Goal: Task Accomplishment & Management: Manage account settings

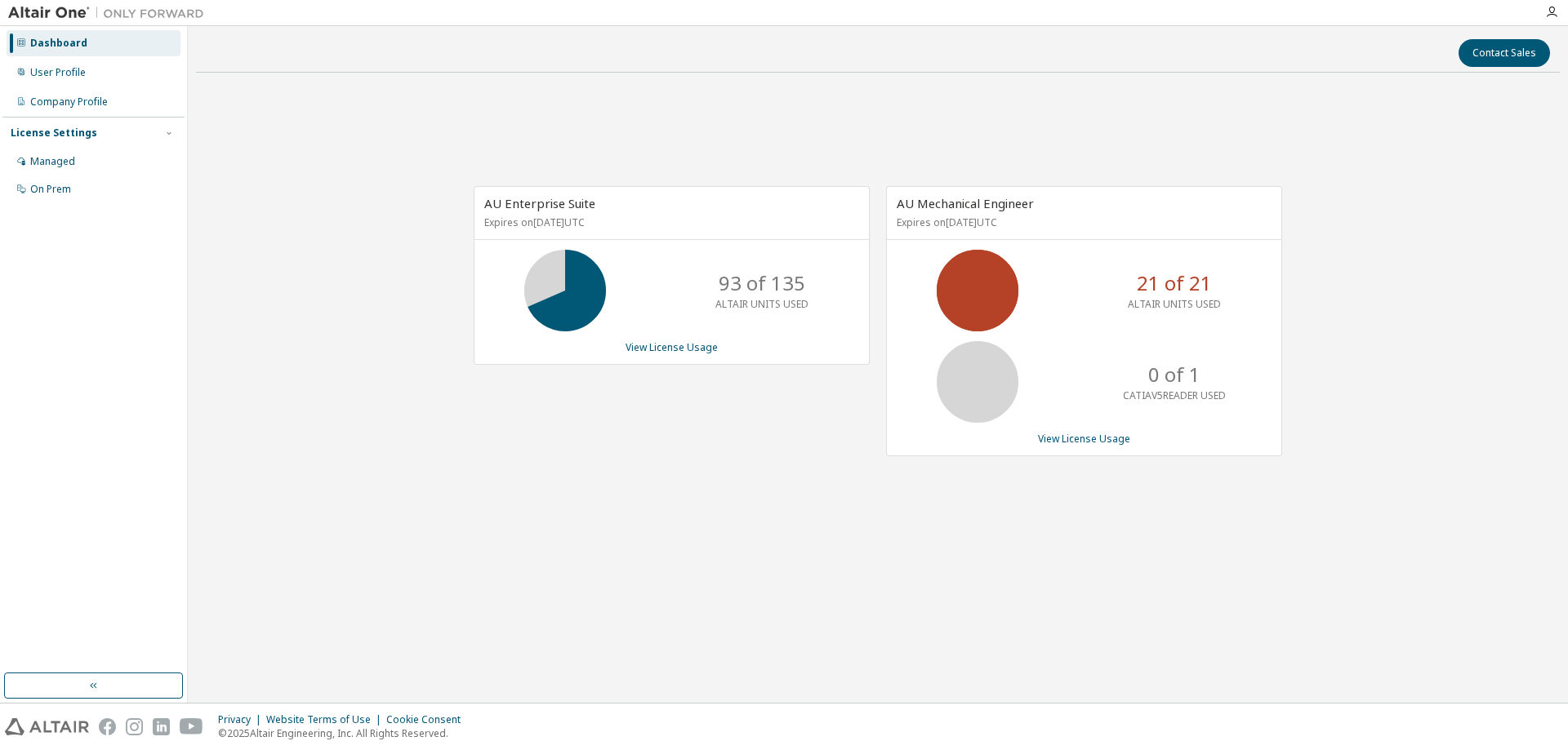
click at [638, 355] on div "AU Enterprise Suite Expires on August 1, 2026 UTC 93 of 135 ALTAIR UNITS USED V…" at bounding box center [671, 276] width 396 height 179
click at [630, 349] on link "View License Usage" at bounding box center [671, 347] width 92 height 14
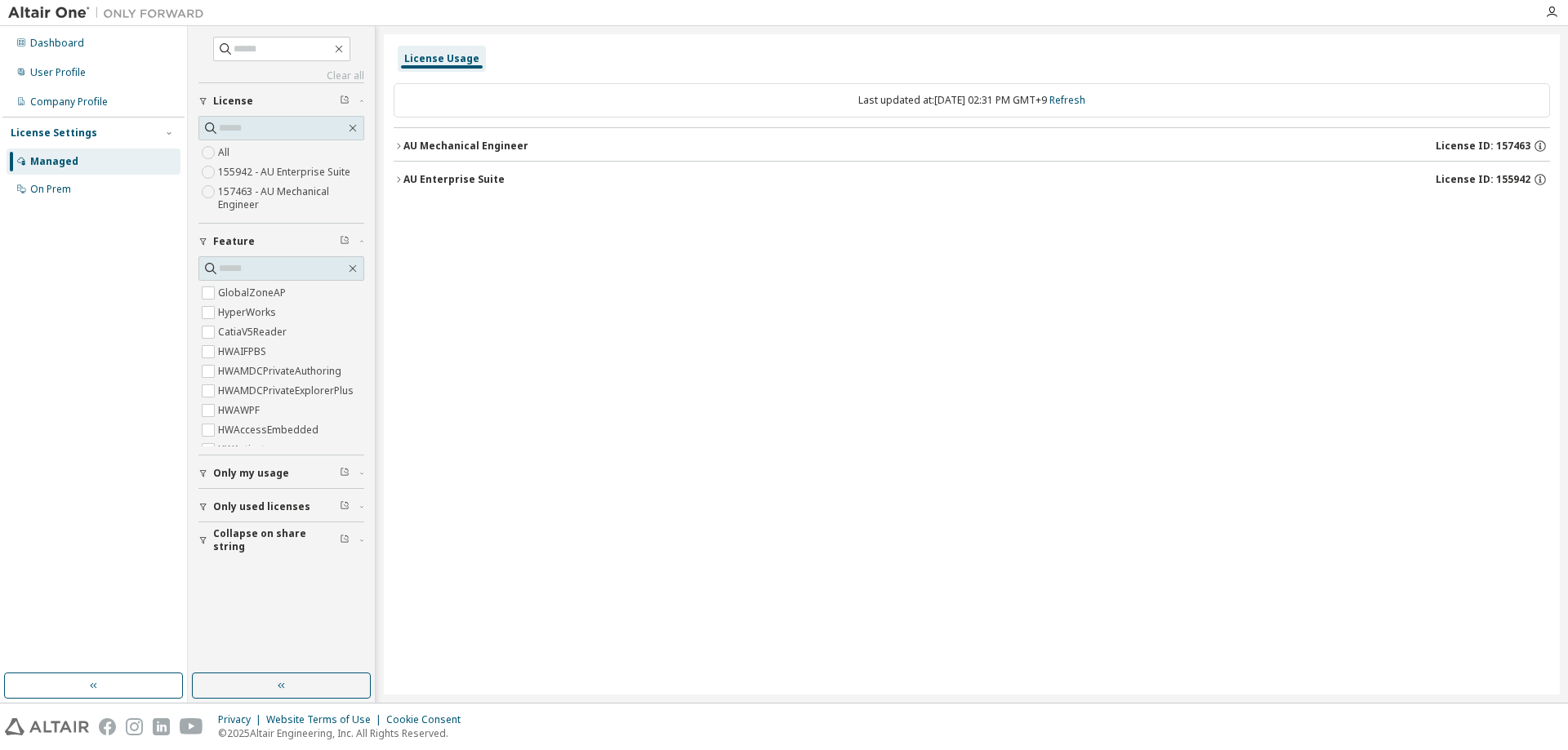
click at [497, 146] on div "AU Mechanical Engineer" at bounding box center [466, 146] width 125 height 13
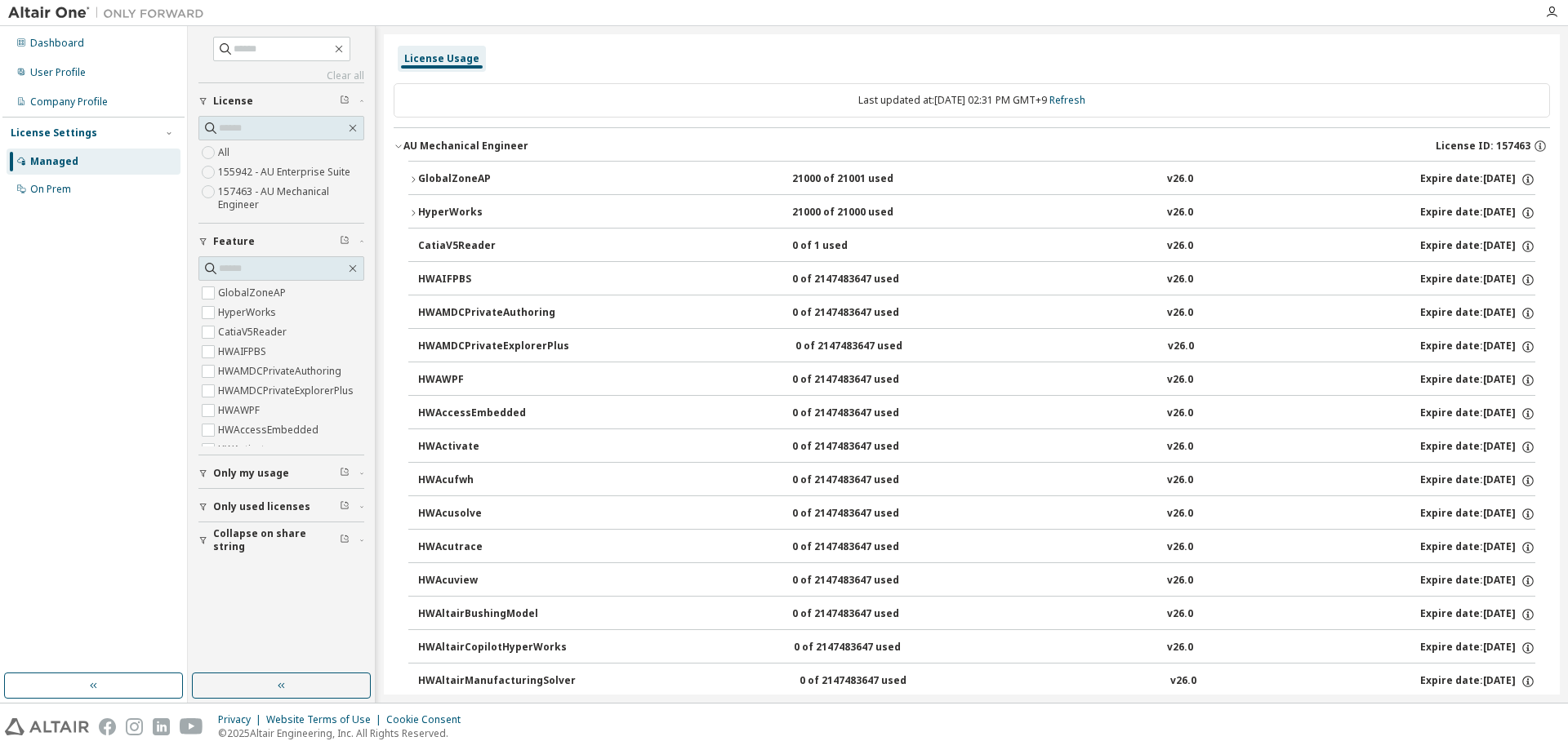
click at [497, 146] on div "AU Mechanical Engineer" at bounding box center [466, 146] width 125 height 13
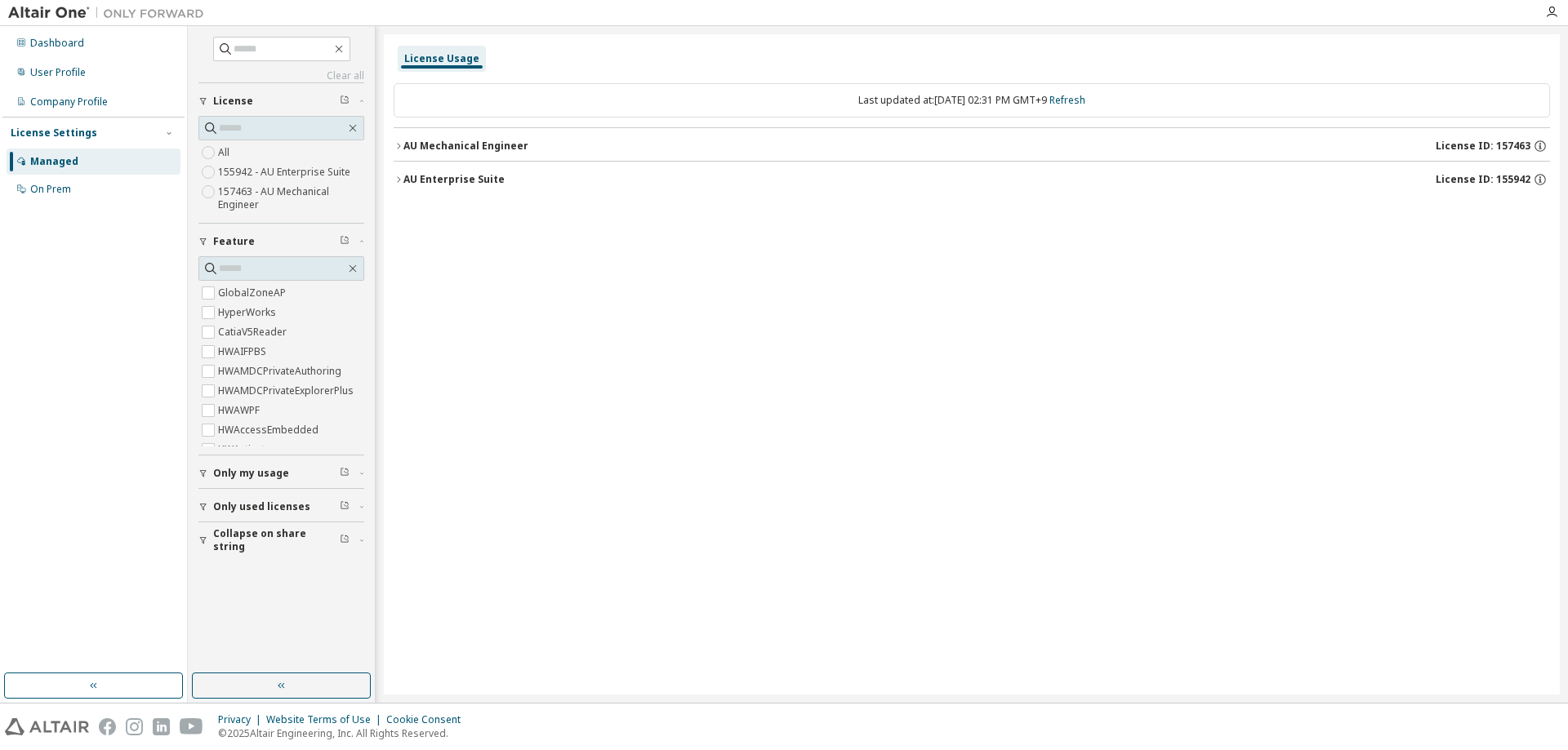
click at [451, 185] on div "AU Enterprise Suite" at bounding box center [454, 179] width 101 height 13
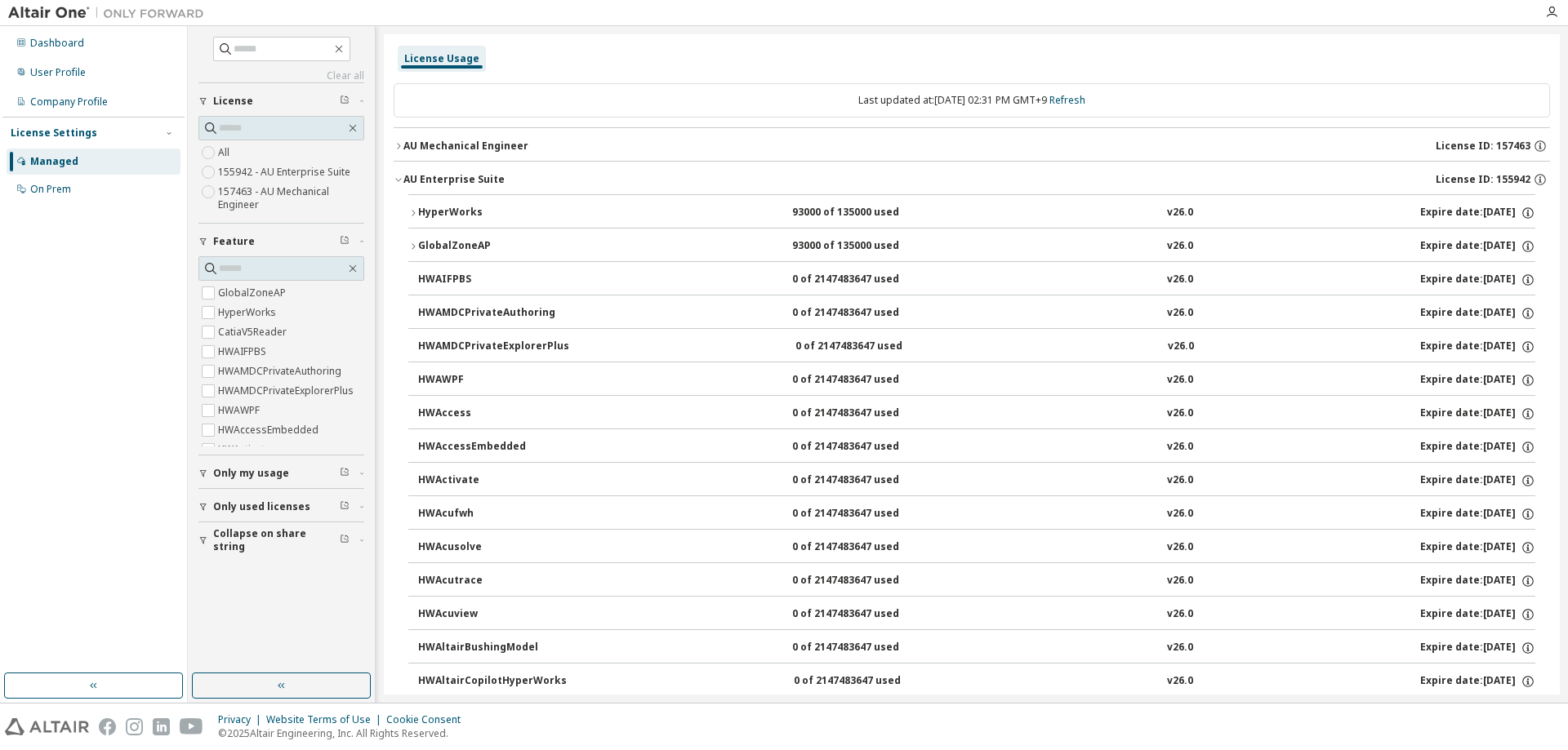
click at [451, 185] on div "AU Enterprise Suite" at bounding box center [454, 179] width 101 height 13
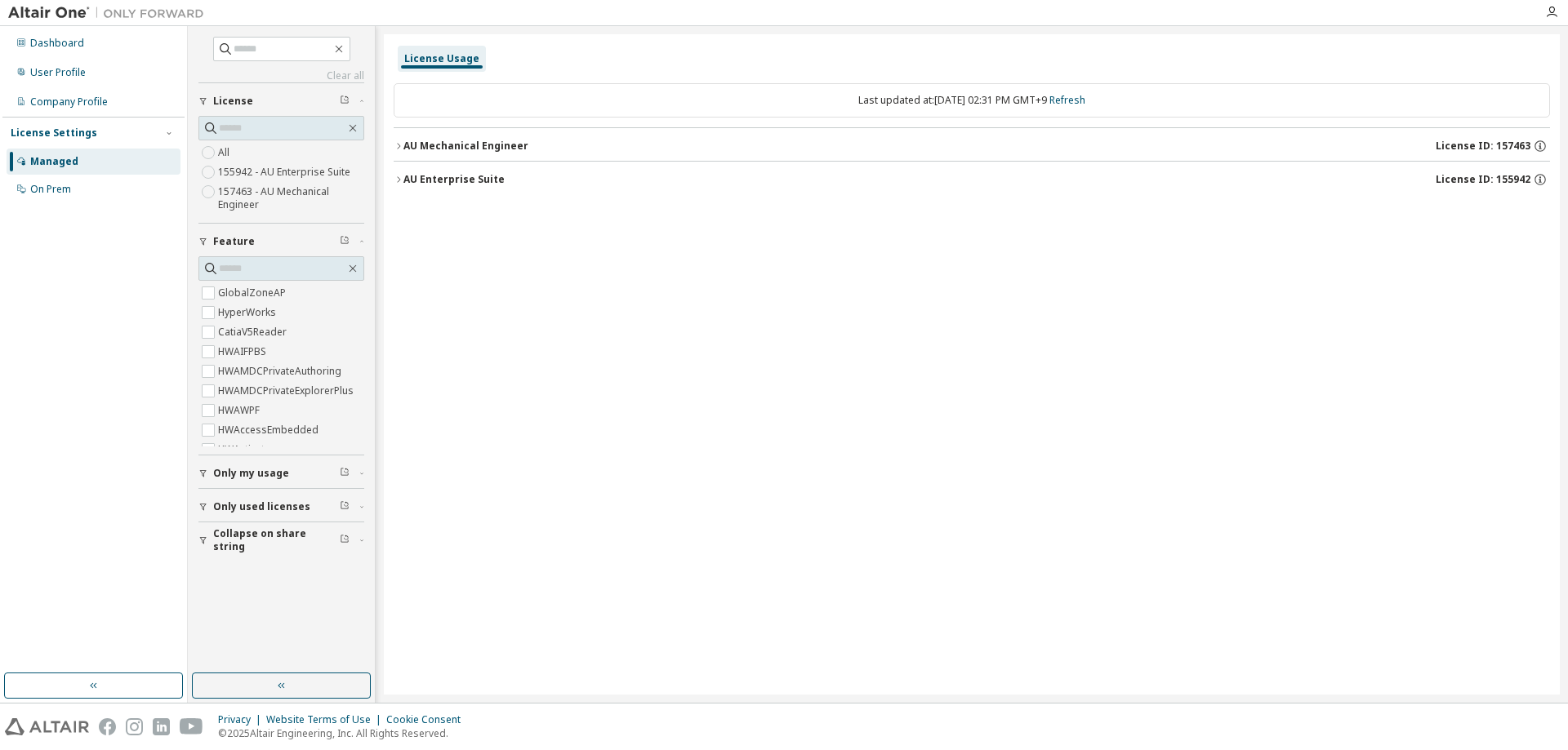
click at [258, 476] on span "Only my usage" at bounding box center [251, 473] width 76 height 13
drag, startPoint x: 220, startPoint y: 558, endPoint x: 217, endPoint y: 544, distance: 14.3
click at [219, 554] on span "Only used licenses" at bounding box center [262, 554] width 97 height 13
click at [228, 513] on label "No" at bounding box center [226, 517] width 17 height 19
click at [264, 476] on span "Only my usage" at bounding box center [251, 473] width 76 height 13
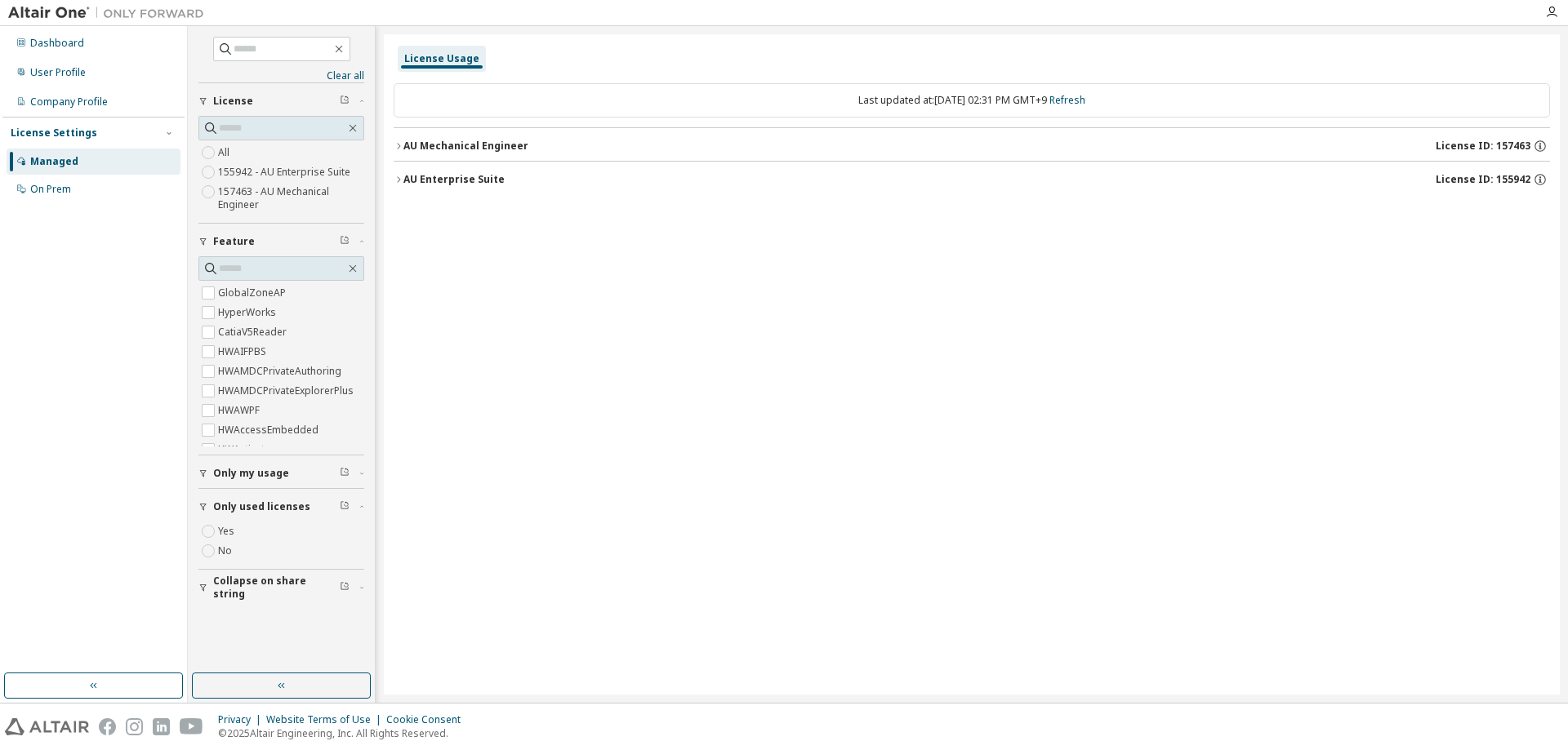
click at [202, 476] on icon "button" at bounding box center [203, 473] width 10 height 10
click at [206, 474] on icon "button" at bounding box center [203, 473] width 10 height 10
click at [538, 177] on div "AU Enterprise Suite License ID: 155942" at bounding box center [976, 179] width 1146 height 15
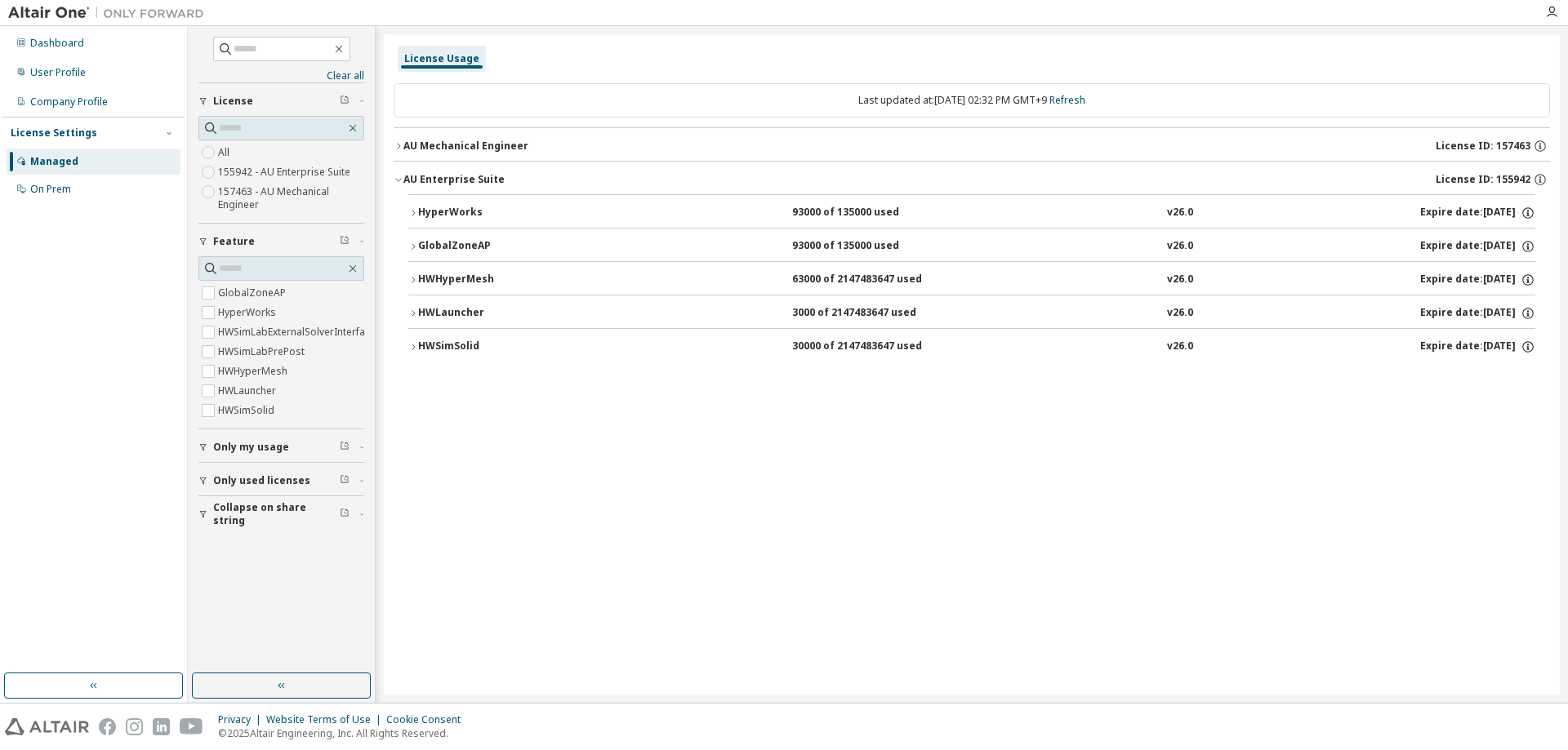
click at [522, 222] on button "HyperWorks 93000 of 135000 used v26.0 Expire date: 2026-08-01" at bounding box center [971, 212] width 1127 height 36
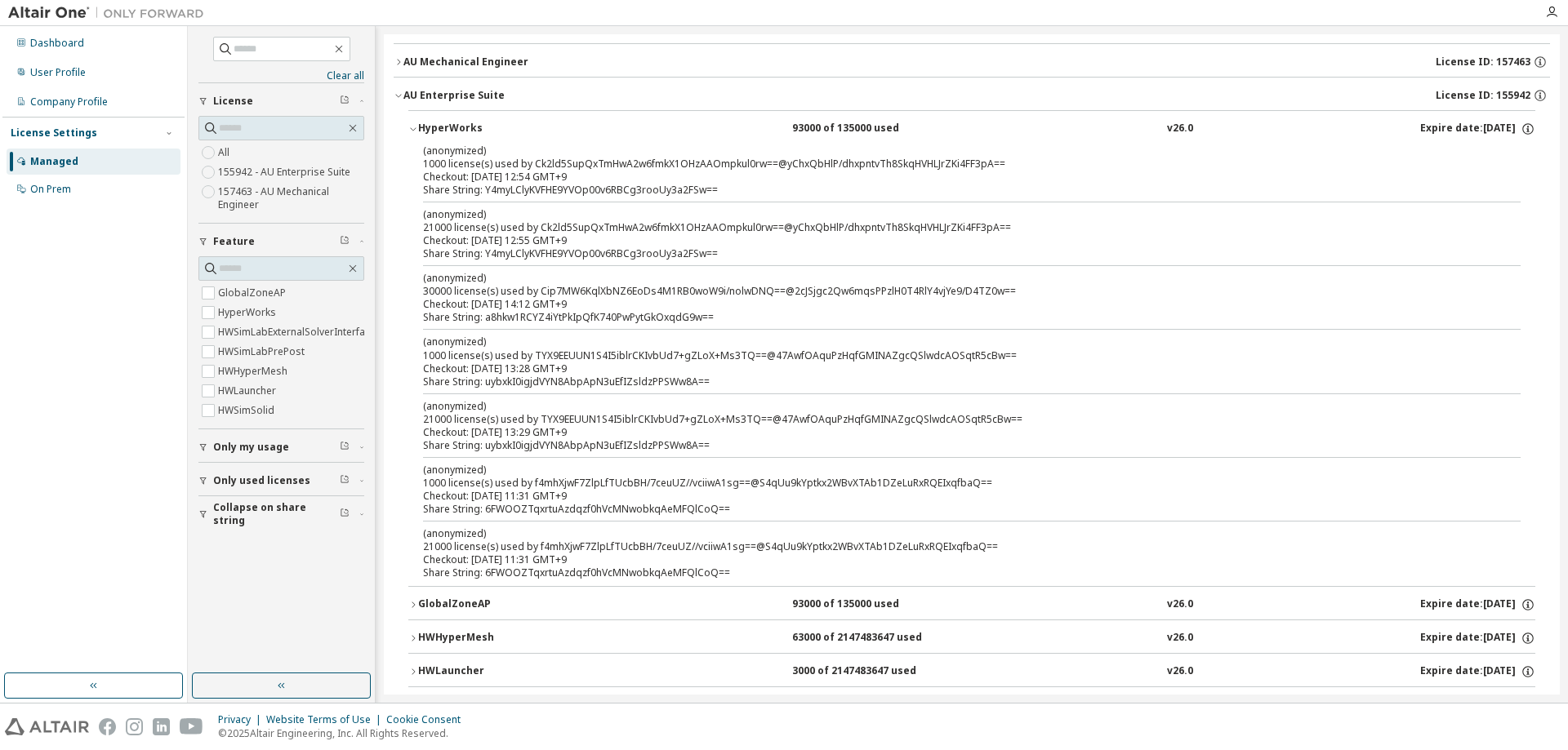
scroll to position [139, 0]
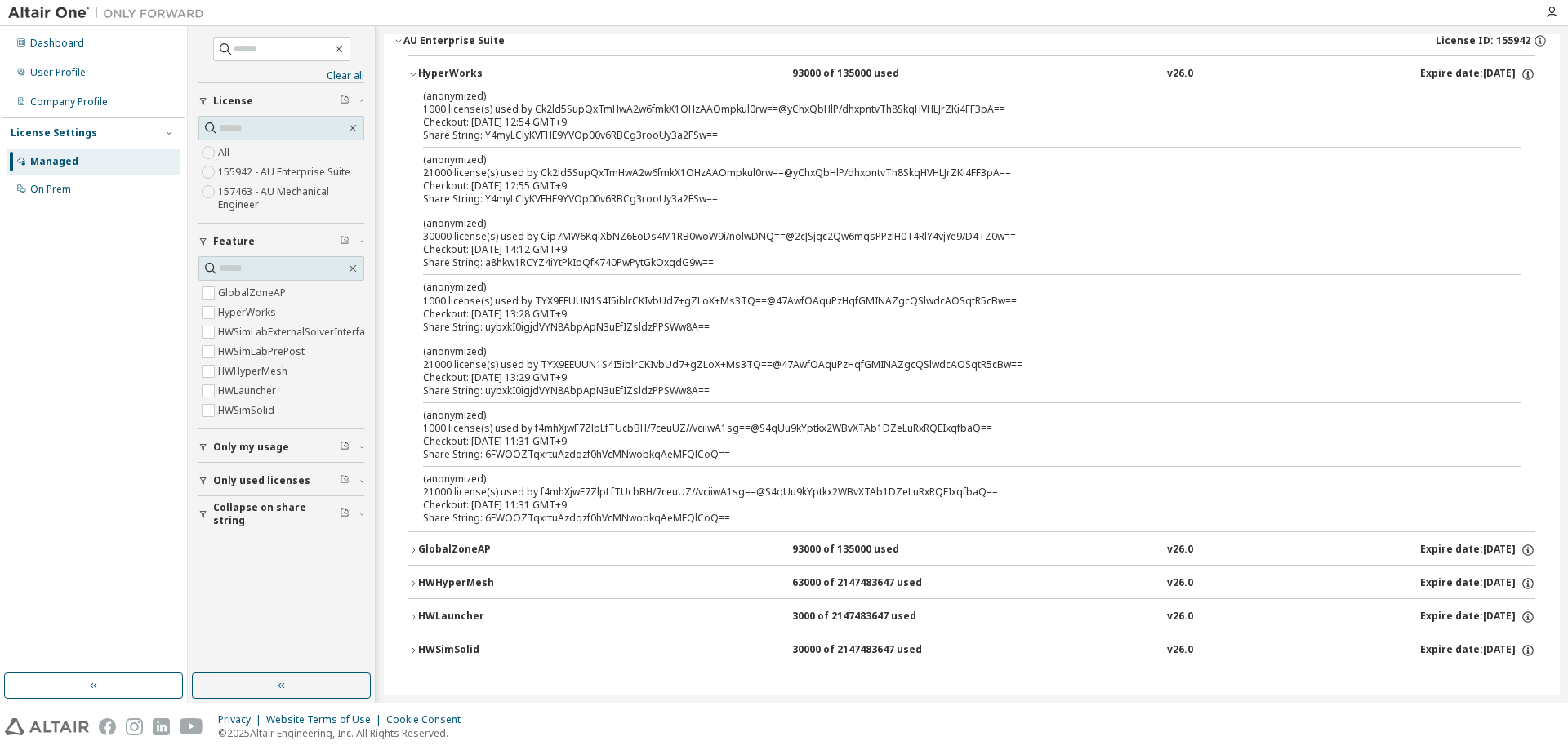
click at [562, 647] on div "HWSimSolid" at bounding box center [492, 651] width 147 height 15
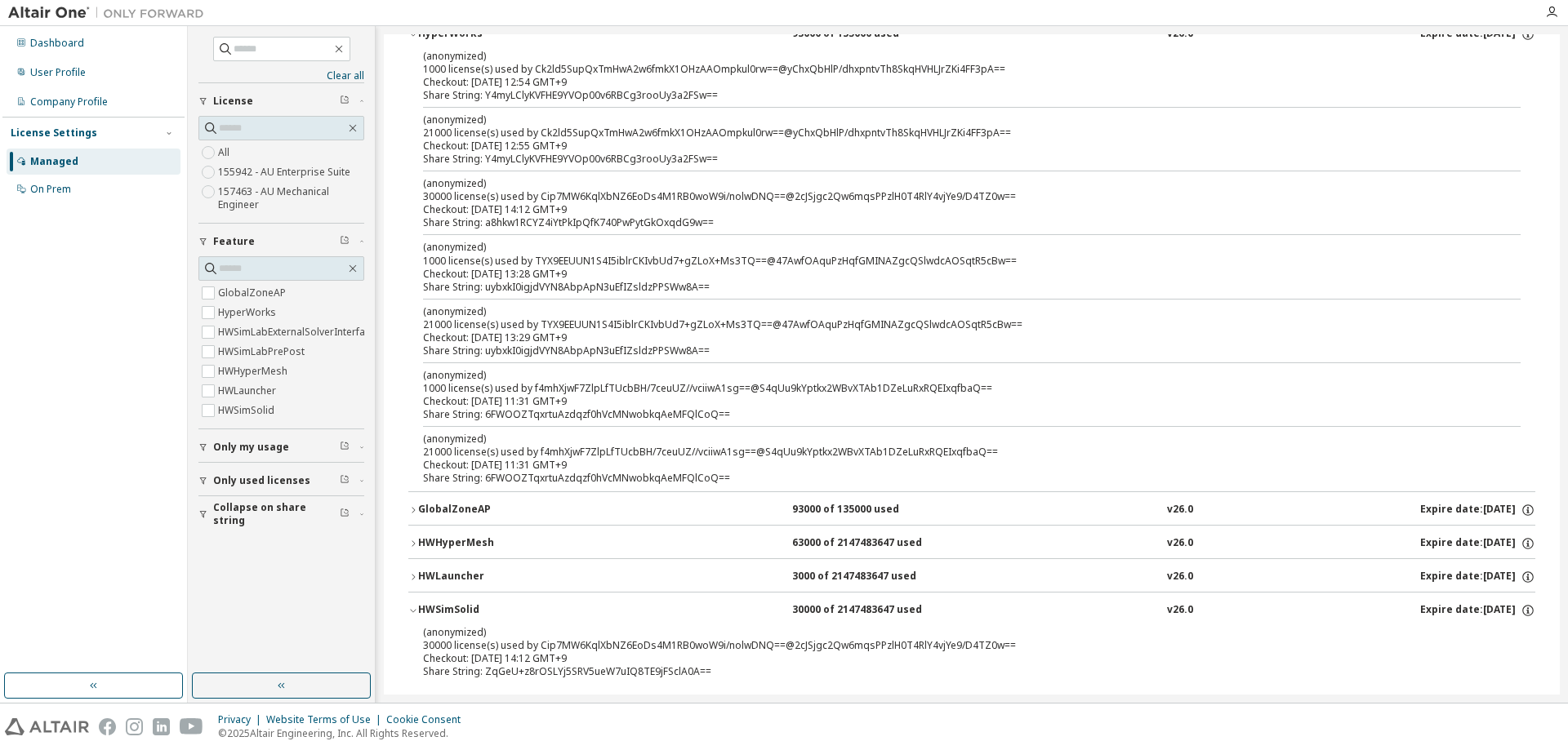
scroll to position [199, 0]
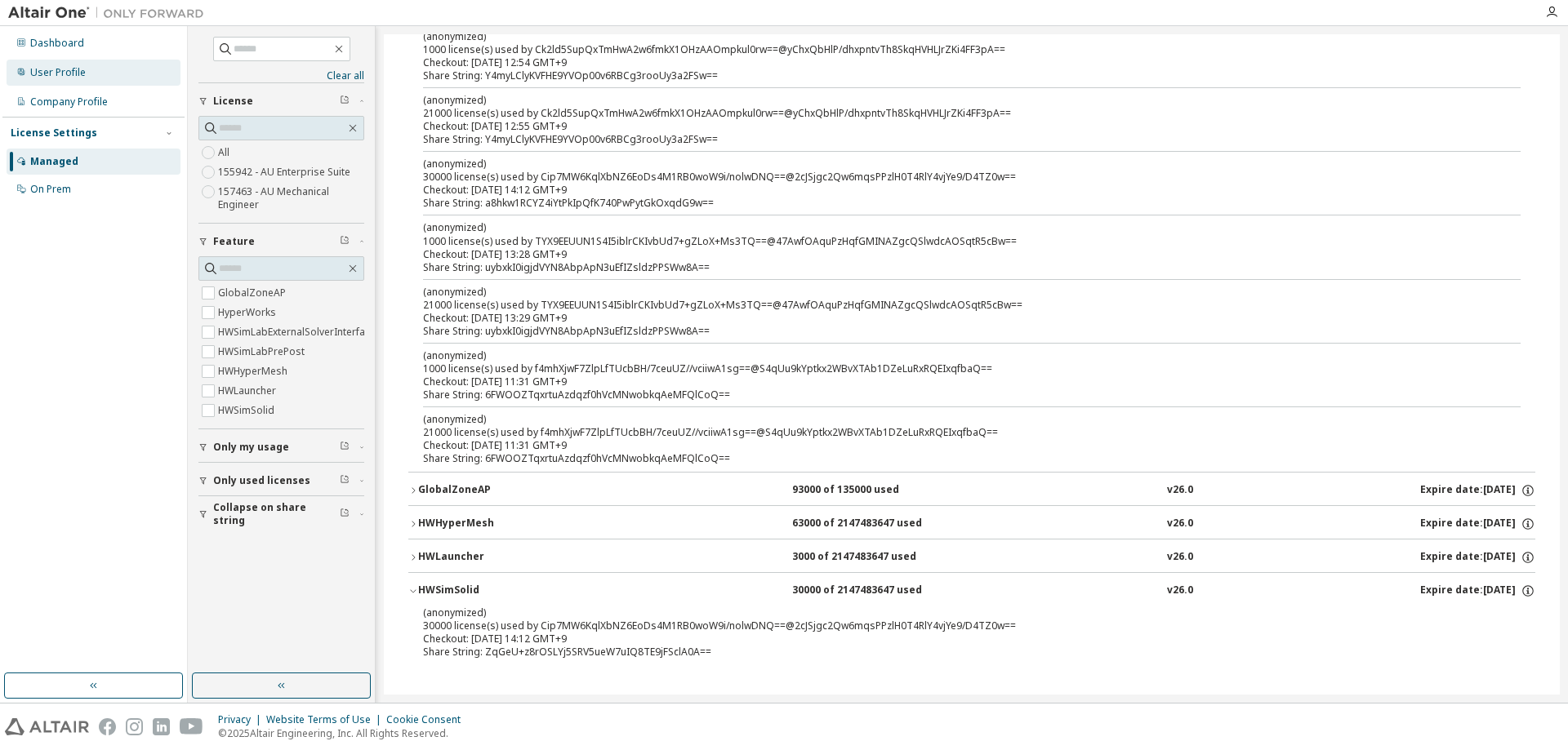
click at [62, 66] on div "User Profile" at bounding box center [58, 73] width 55 height 13
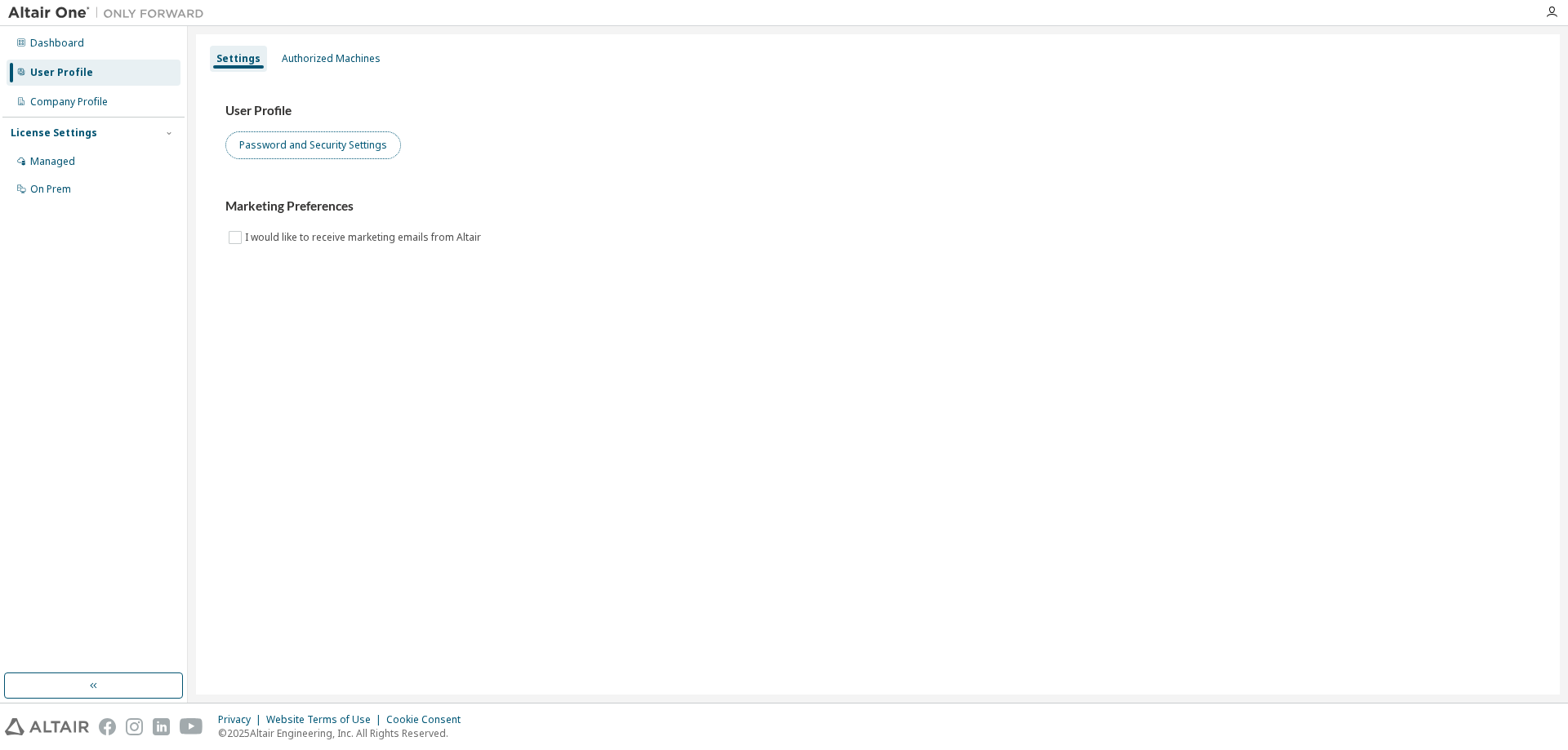
click at [311, 155] on button "Password and Security Settings" at bounding box center [312, 145] width 176 height 28
click at [74, 98] on div "Company Profile" at bounding box center [69, 102] width 77 height 13
